Goal: Information Seeking & Learning: Learn about a topic

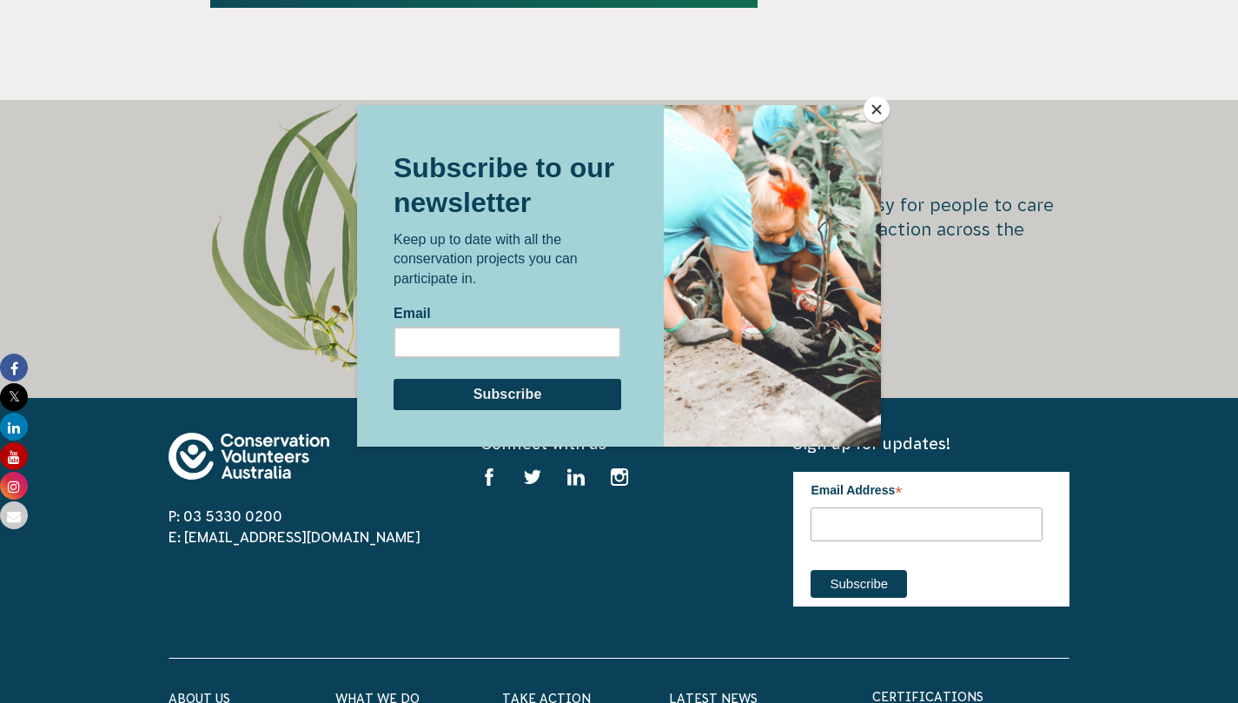
scroll to position [3185, 0]
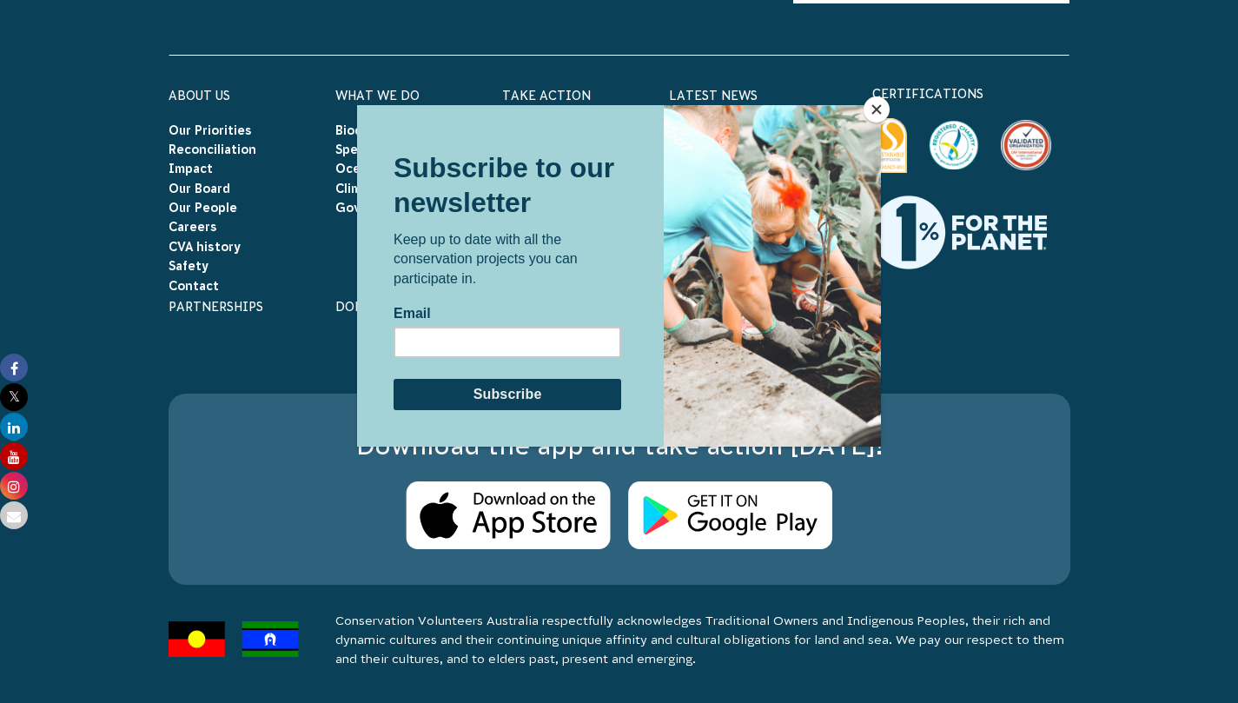
click at [866, 121] on div at bounding box center [772, 276] width 217 height 342
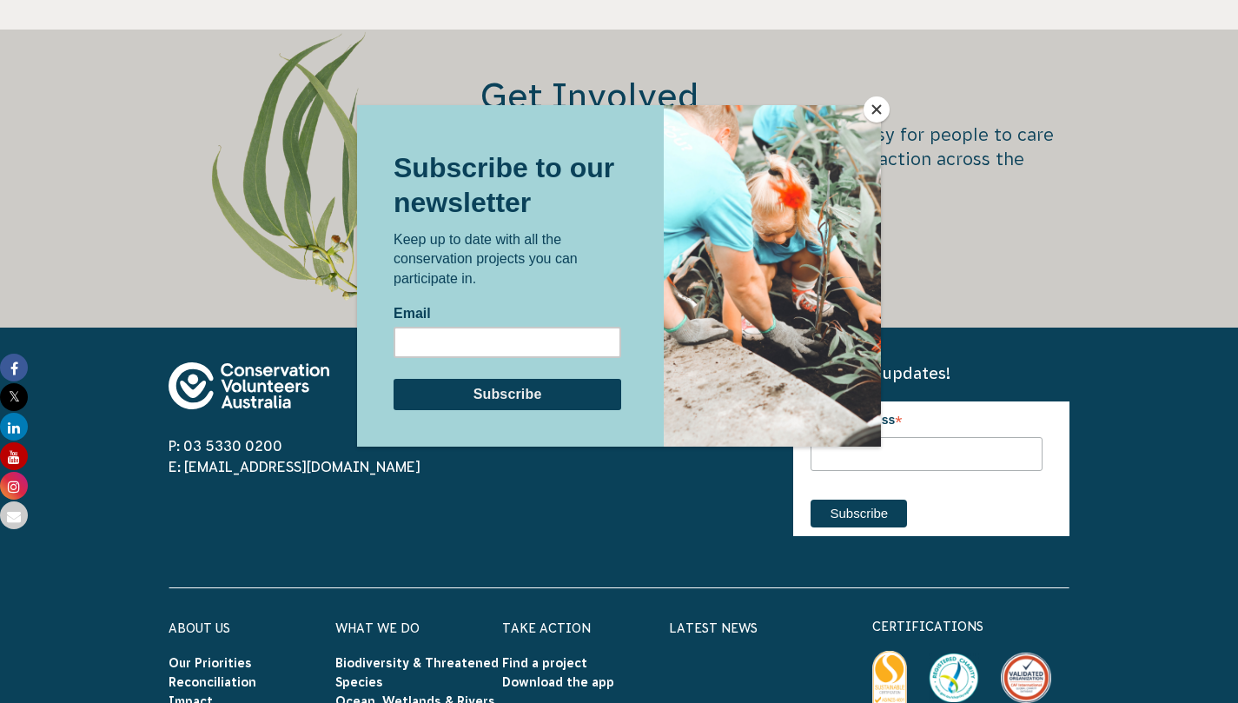
click at [880, 111] on button "Close" at bounding box center [877, 109] width 26 height 26
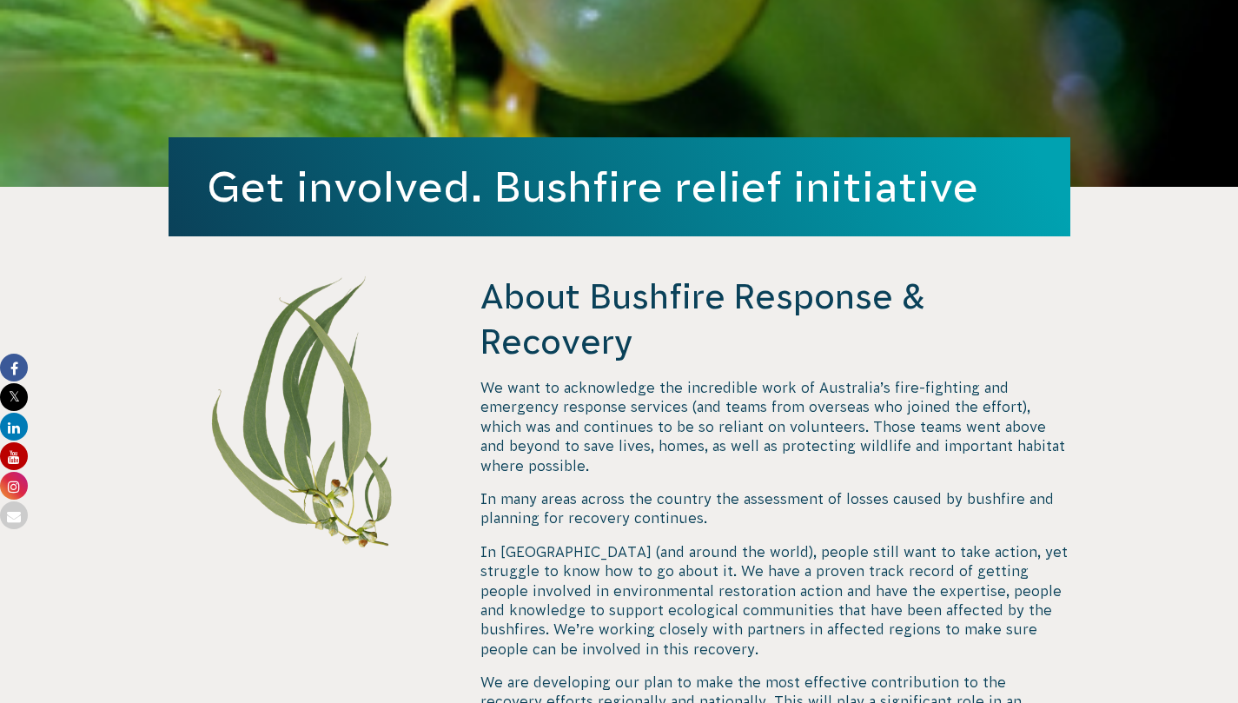
scroll to position [430, 0]
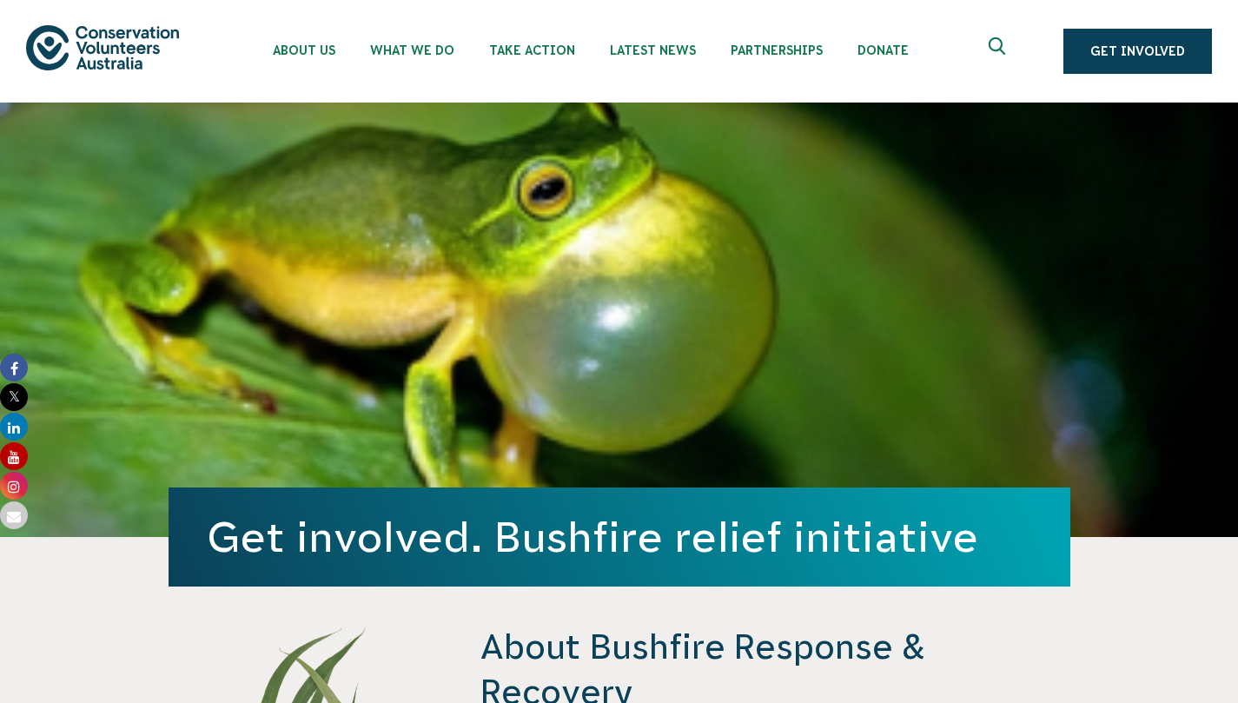
scroll to position [545, 0]
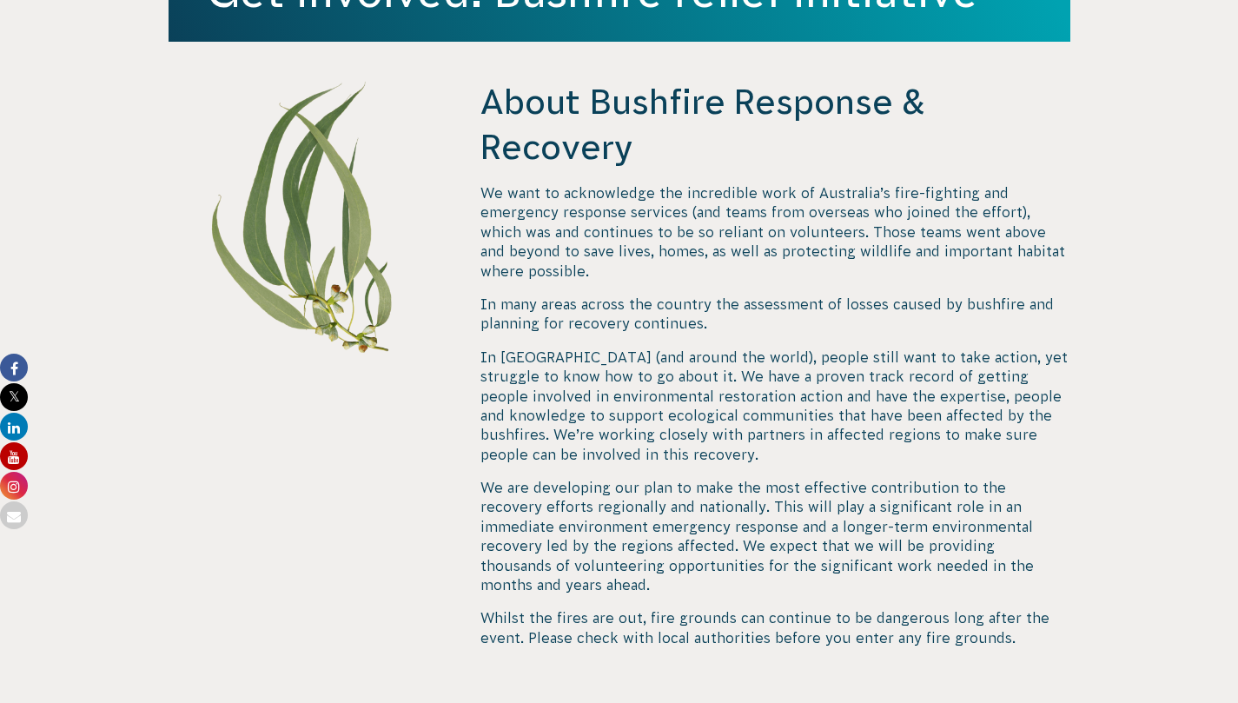
drag, startPoint x: 451, startPoint y: 189, endPoint x: 680, endPoint y: 239, distance: 233.9
click at [680, 239] on div "About Bushfire Response & Recovery We want to acknowledge the incredible work o…" at bounding box center [619, 406] width 939 height 655
copy div "About Bushfire Response & Recovery"
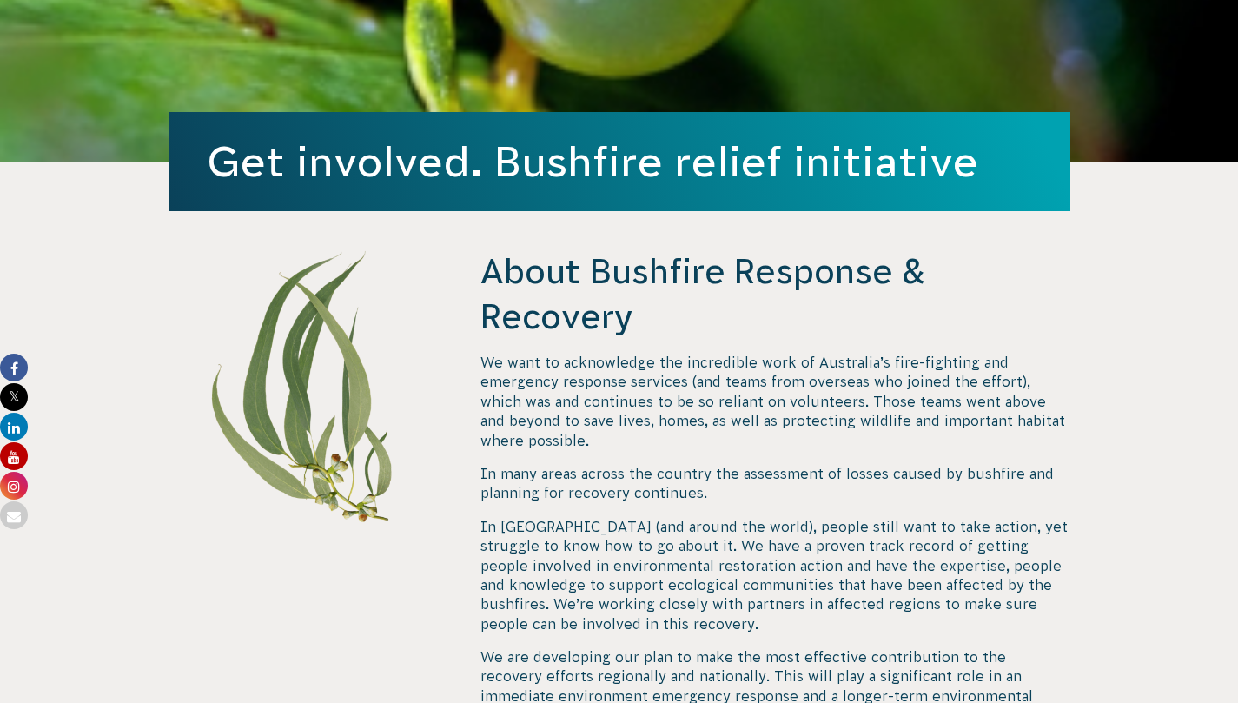
scroll to position [0, 0]
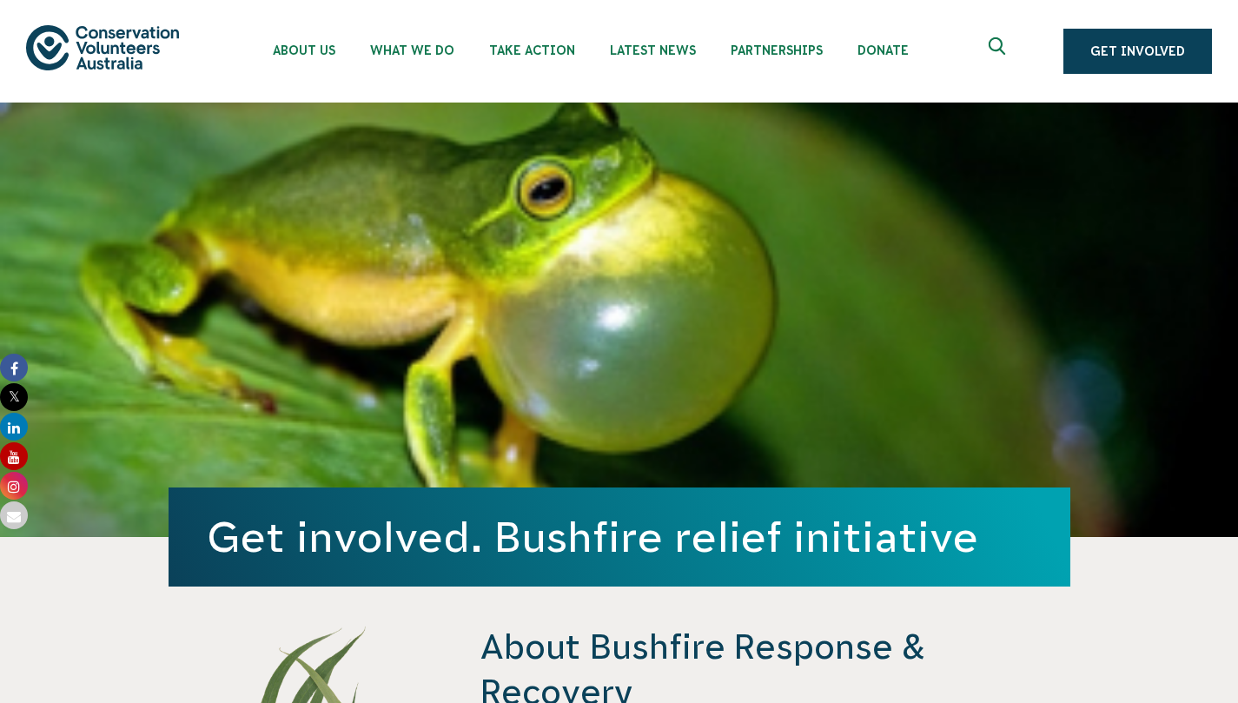
click at [753, 299] on div "Get involved. Bushfire relief initiative" at bounding box center [620, 320] width 902 height 435
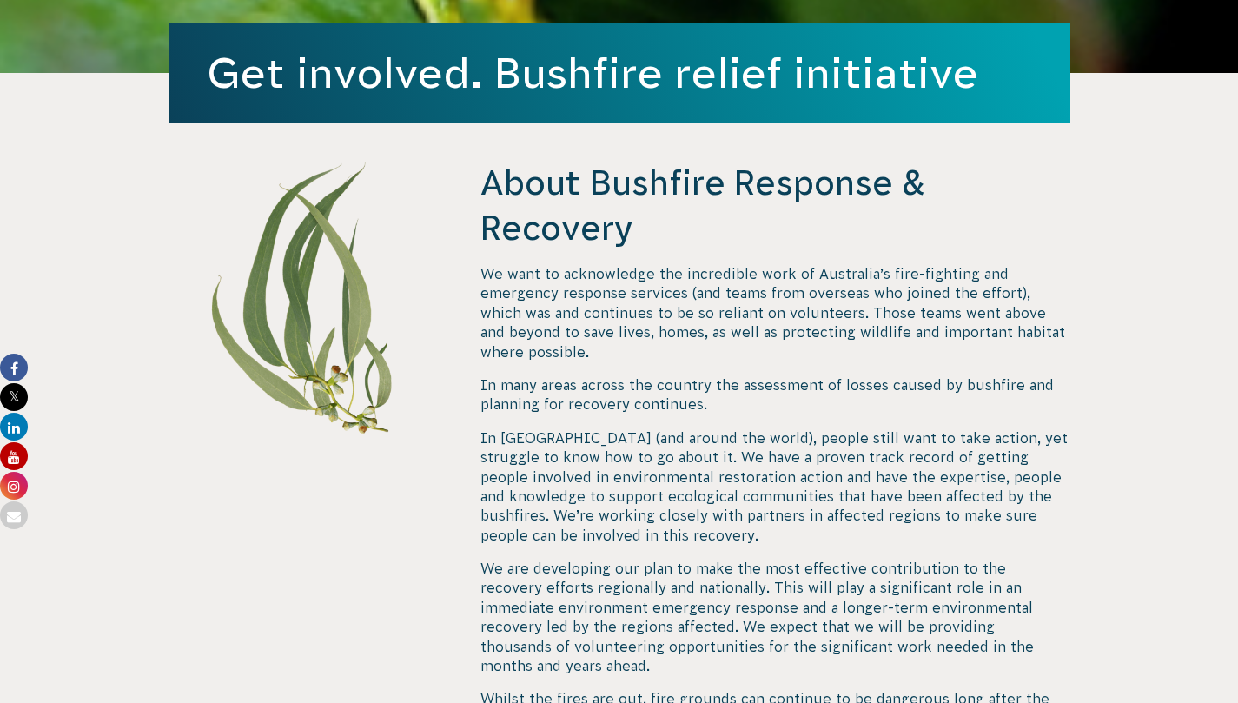
scroll to position [461, 0]
